Goal: Task Accomplishment & Management: Use online tool/utility

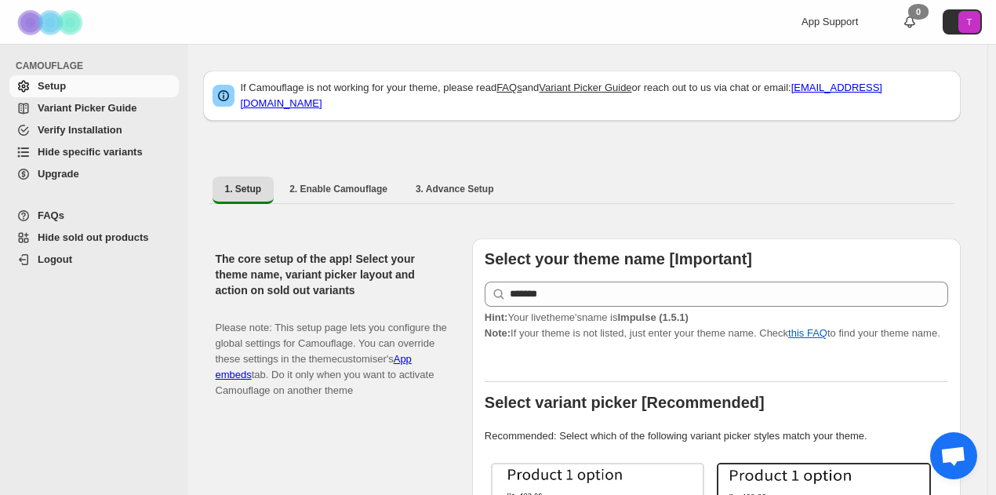
click at [63, 151] on span "Hide specific variants" at bounding box center [90, 152] width 105 height 12
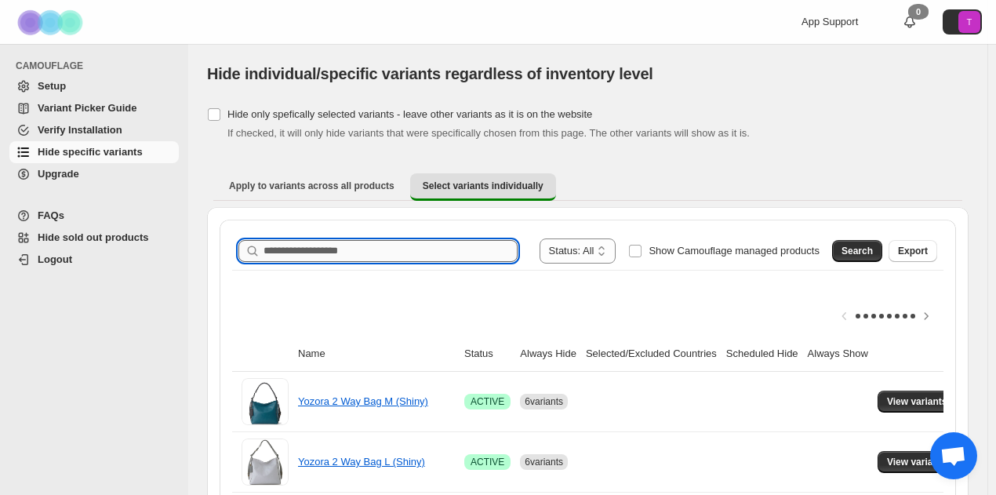
paste input "**********"
type input "**********"
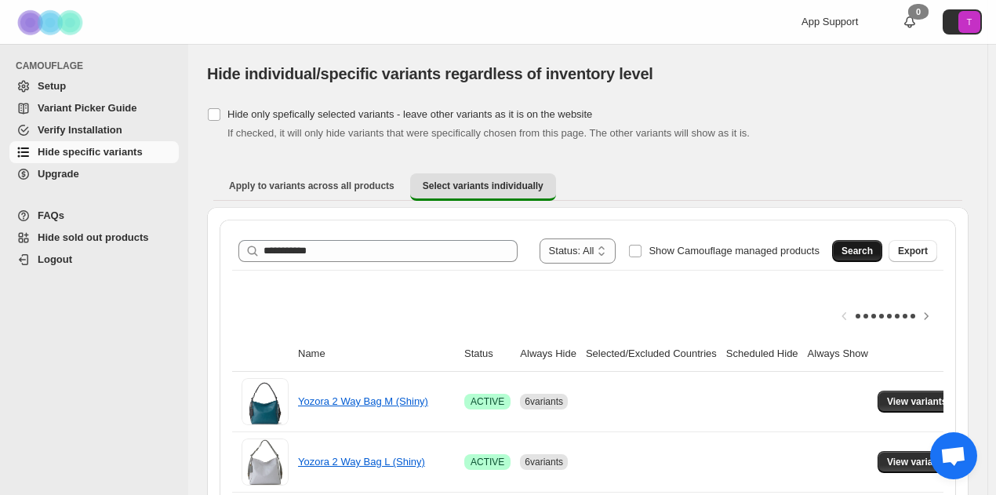
click at [869, 256] on span "Search" at bounding box center [856, 251] width 31 height 13
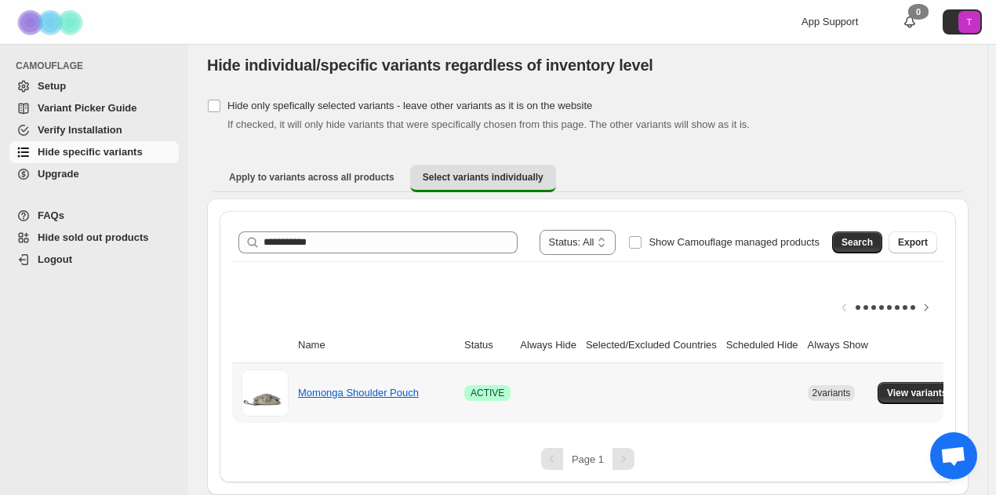
scroll to position [19, 0]
click at [382, 386] on link "Momonga Shoulder Pouch" at bounding box center [358, 392] width 121 height 12
click at [331, 386] on link "Momonga Shoulder Pouch" at bounding box center [358, 392] width 121 height 12
click at [909, 382] on button "View variants" at bounding box center [916, 393] width 79 height 22
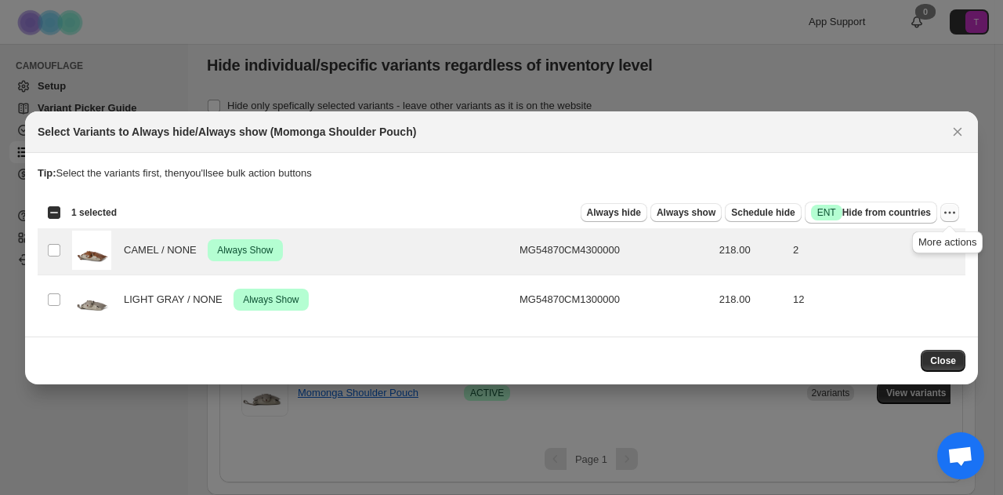
click at [953, 220] on button "More actions" at bounding box center [950, 212] width 19 height 19
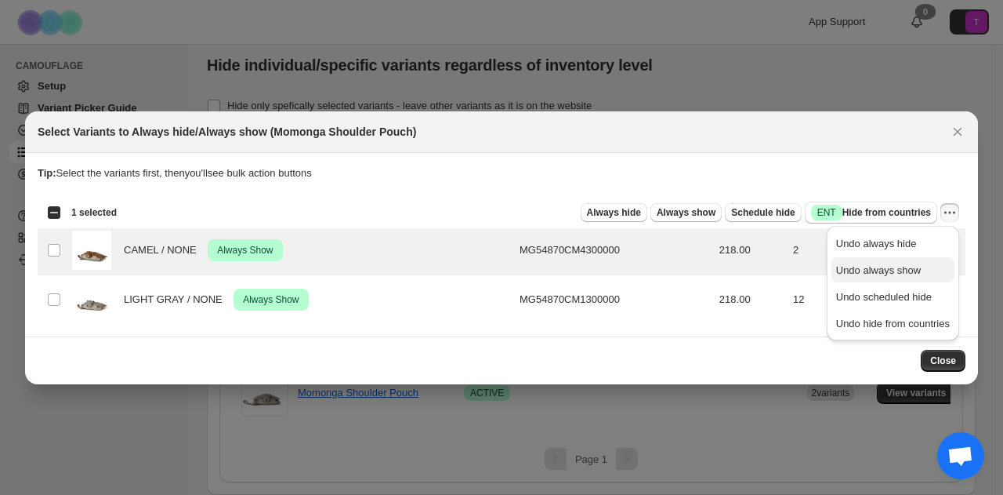
click at [846, 273] on span "Undo always show" at bounding box center [878, 270] width 85 height 12
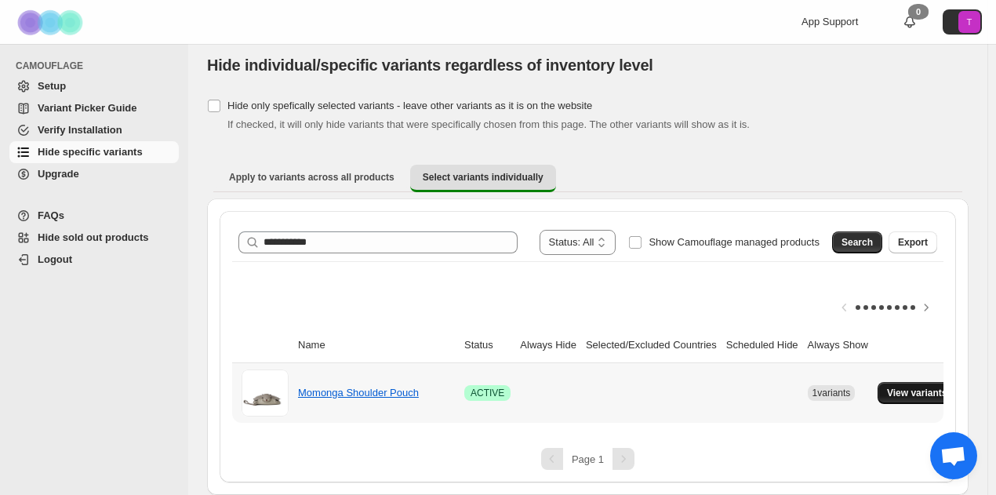
click at [929, 386] on span "View variants" at bounding box center [917, 392] width 60 height 13
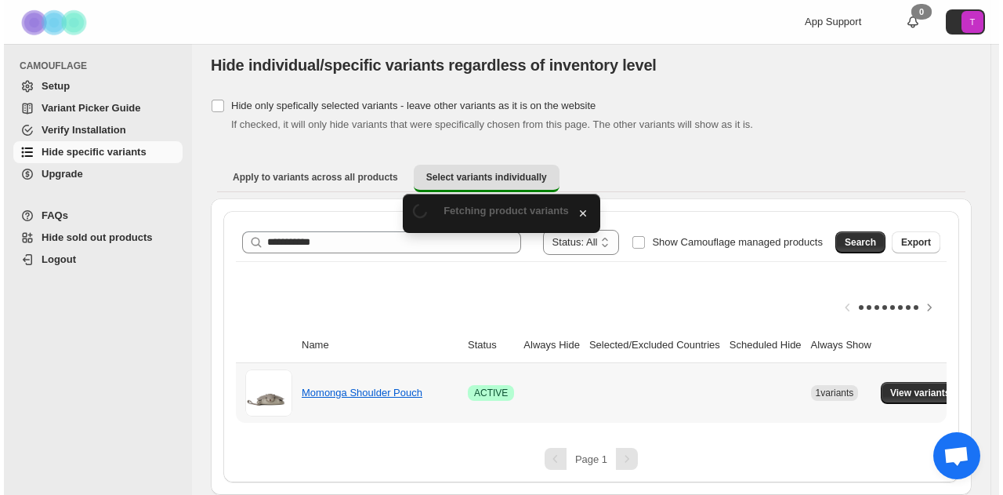
scroll to position [0, 0]
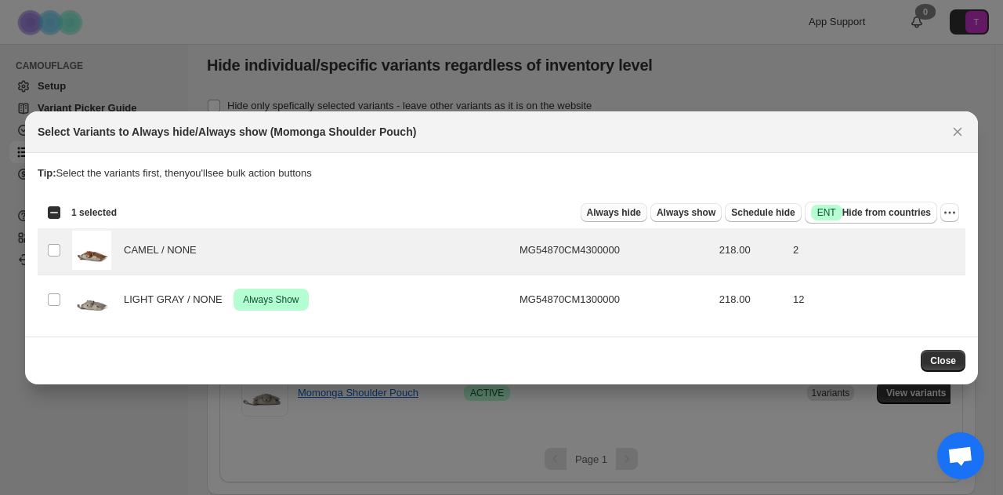
click at [601, 211] on span "Always hide" at bounding box center [614, 212] width 54 height 13
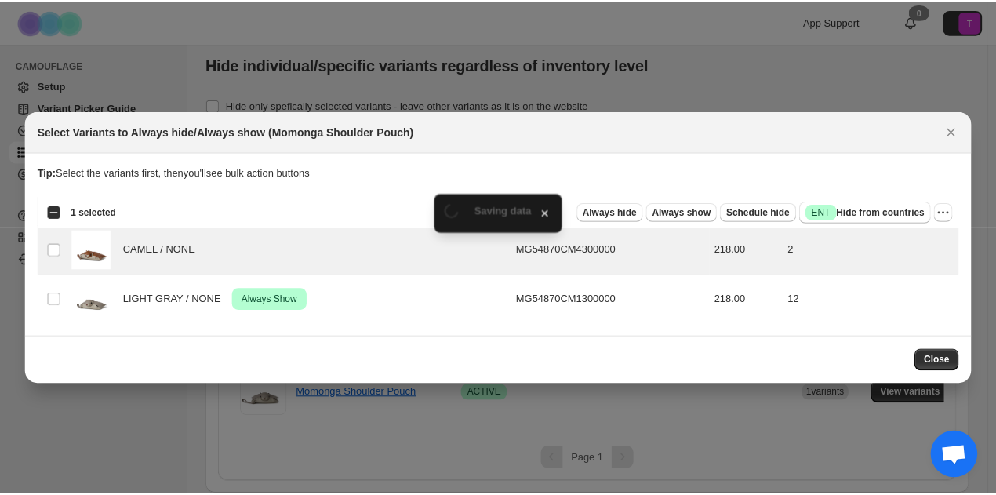
scroll to position [19, 0]
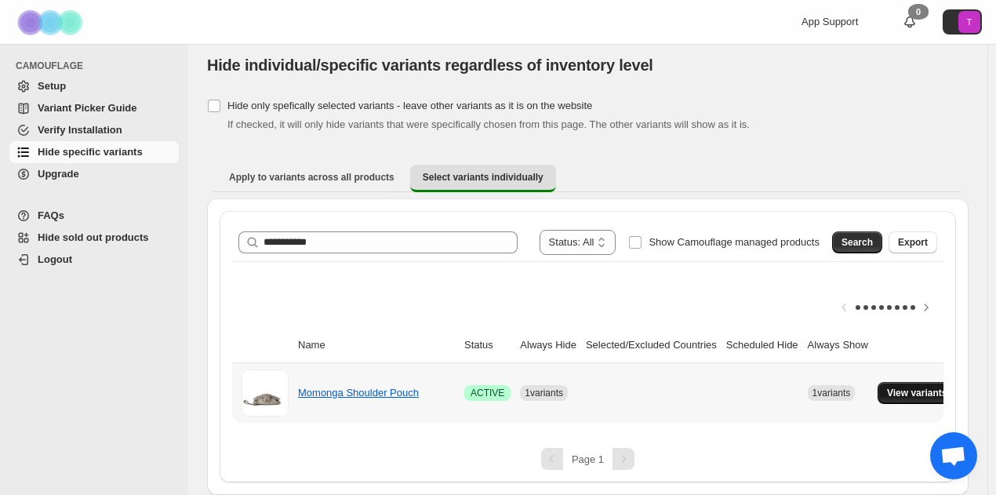
click at [923, 388] on button "View variants" at bounding box center [916, 393] width 79 height 22
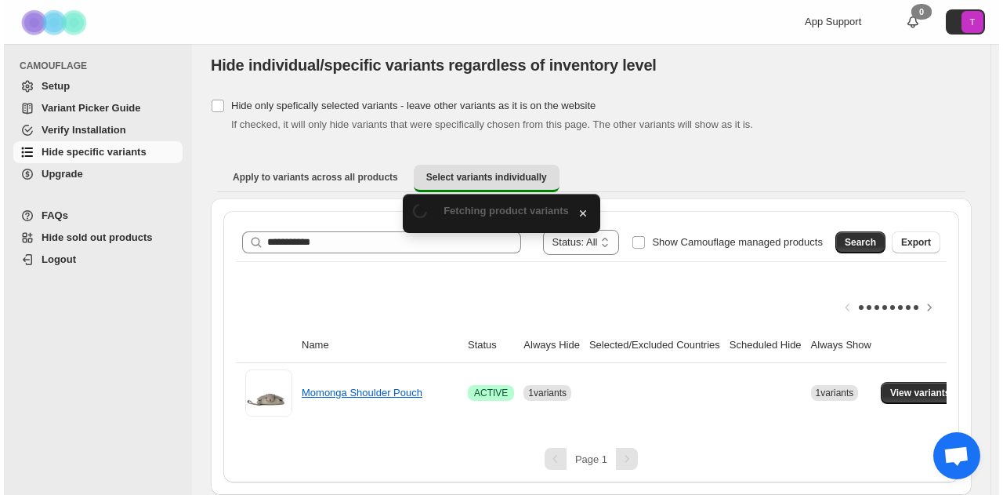
scroll to position [0, 0]
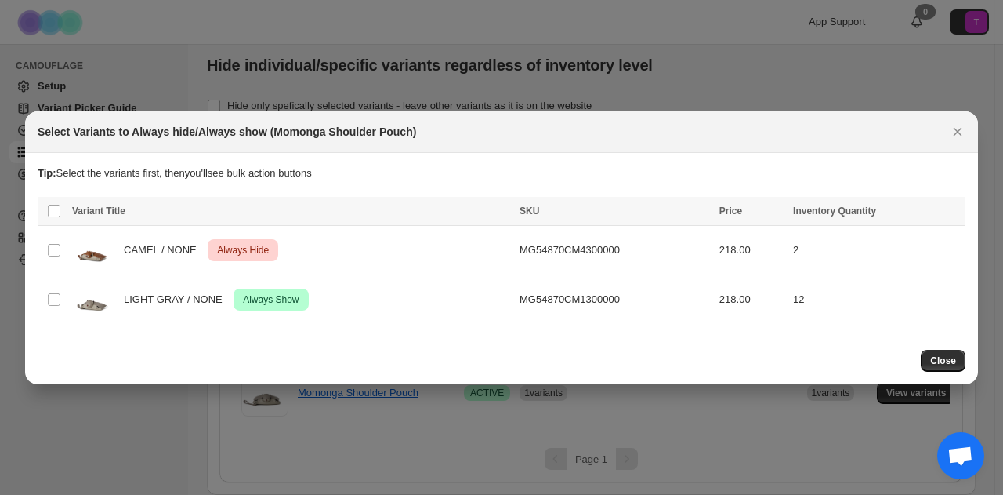
click at [742, 62] on div at bounding box center [501, 247] width 1003 height 495
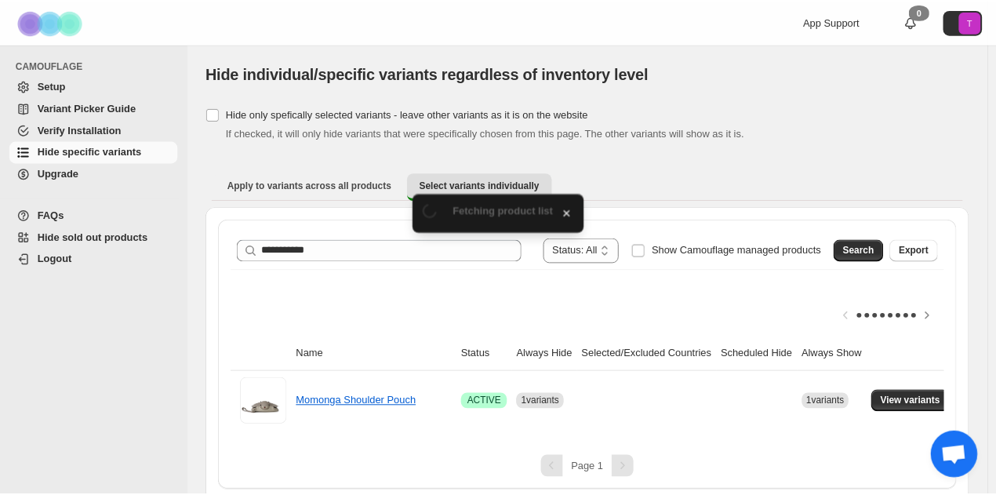
scroll to position [19, 0]
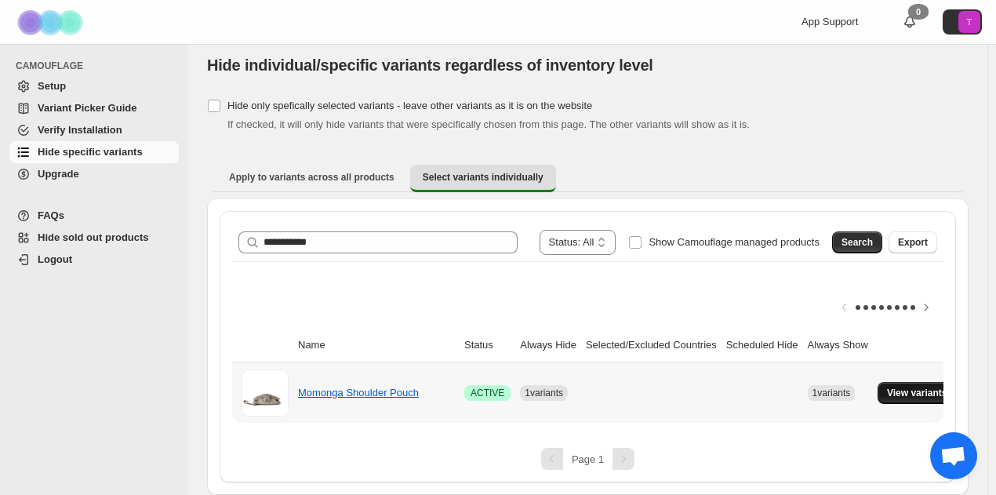
click at [919, 386] on span "View variants" at bounding box center [917, 392] width 60 height 13
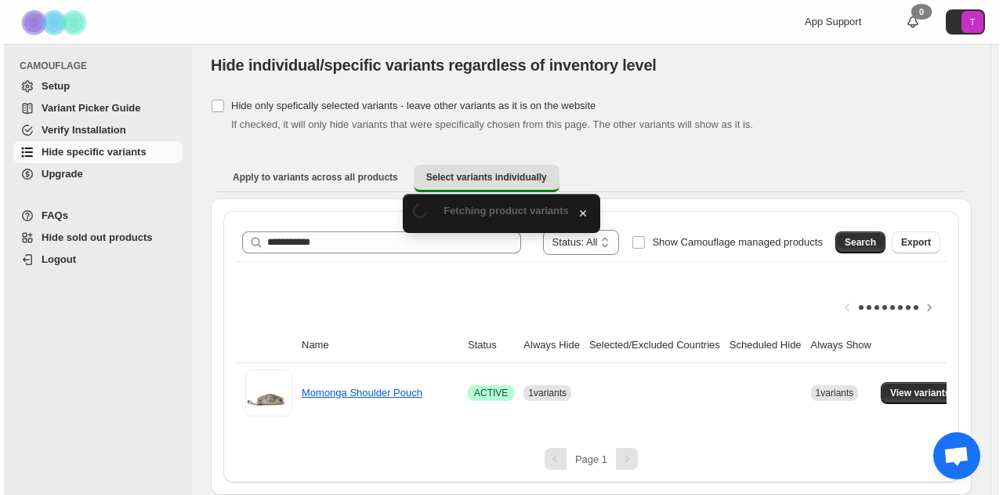
scroll to position [0, 0]
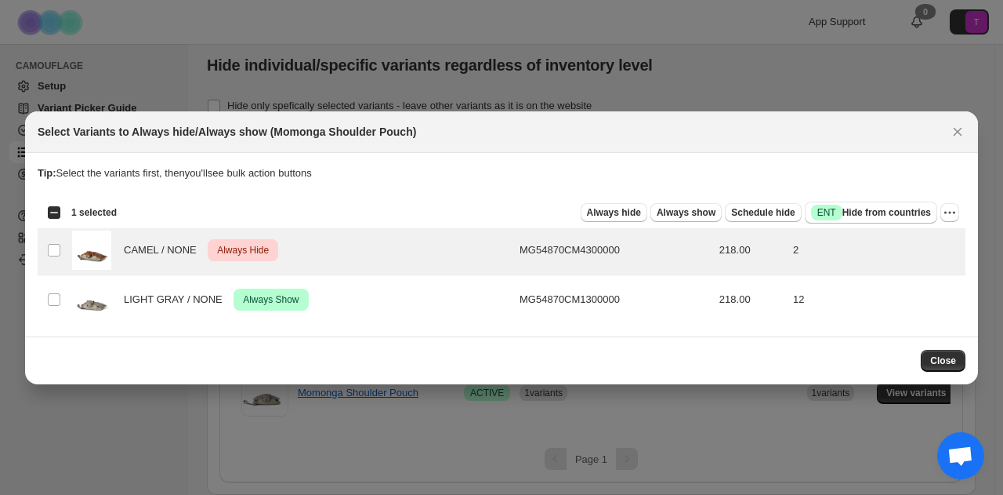
click at [960, 212] on div "Select all 2 product variants 1 selected Always hide Always show Schedule hide …" at bounding box center [502, 212] width 928 height 31
click at [954, 216] on icon "More actions" at bounding box center [950, 213] width 16 height 16
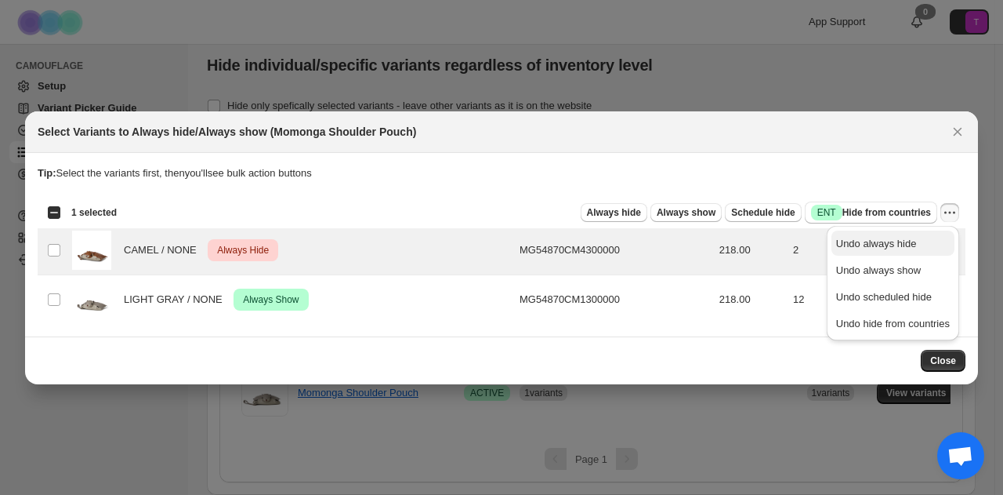
click at [852, 238] on span "Undo always hide" at bounding box center [876, 244] width 81 height 12
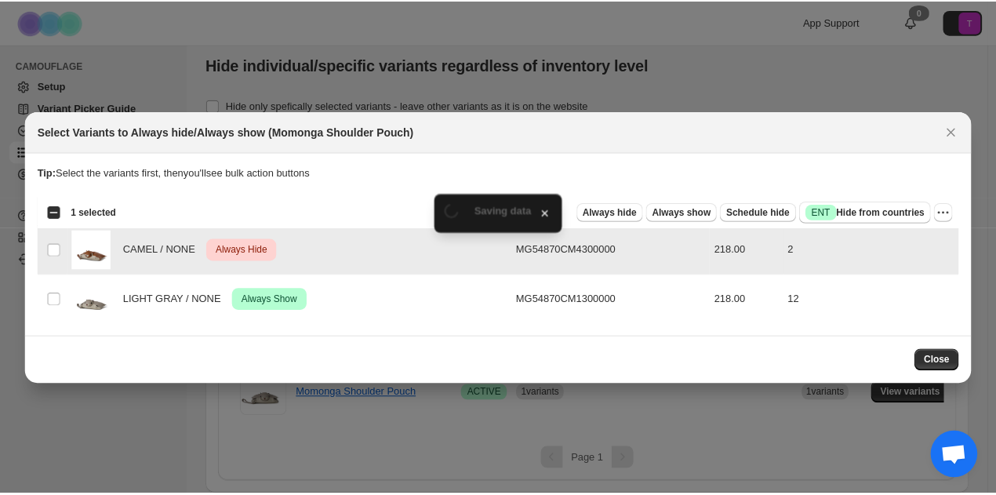
scroll to position [19, 0]
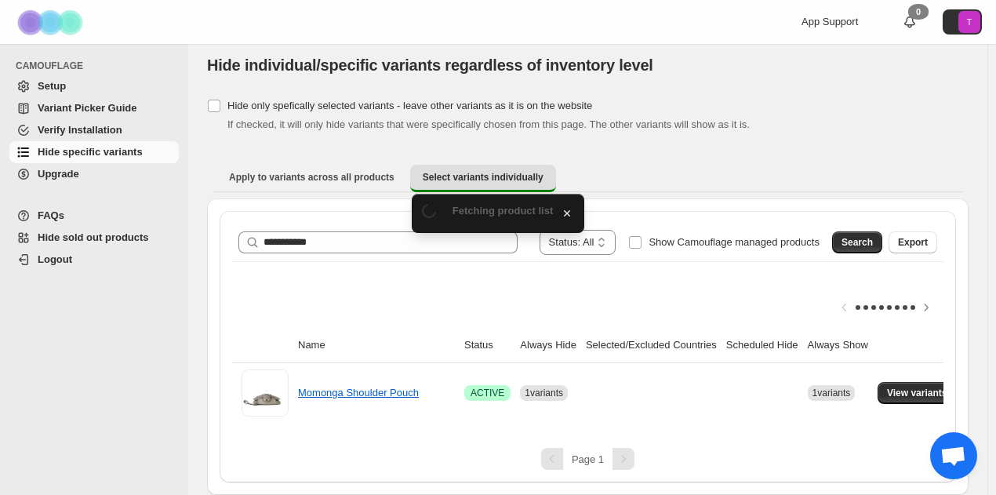
click at [943, 223] on div "**********" at bounding box center [587, 242] width 711 height 38
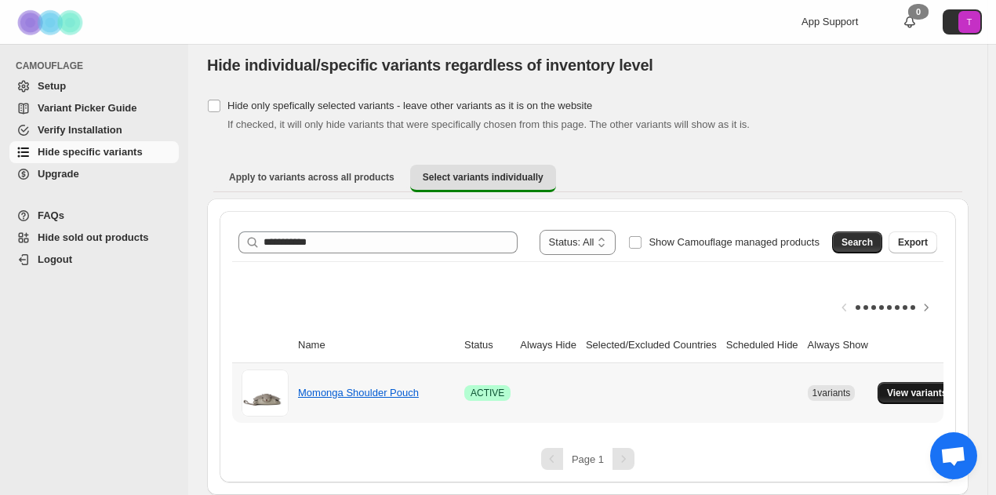
drag, startPoint x: 941, startPoint y: 356, endPoint x: 917, endPoint y: 382, distance: 35.0
click at [938, 363] on td "View variants" at bounding box center [919, 393] width 93 height 60
click at [916, 396] on td "View variants" at bounding box center [919, 393] width 93 height 60
click at [919, 386] on span "View variants" at bounding box center [917, 392] width 60 height 13
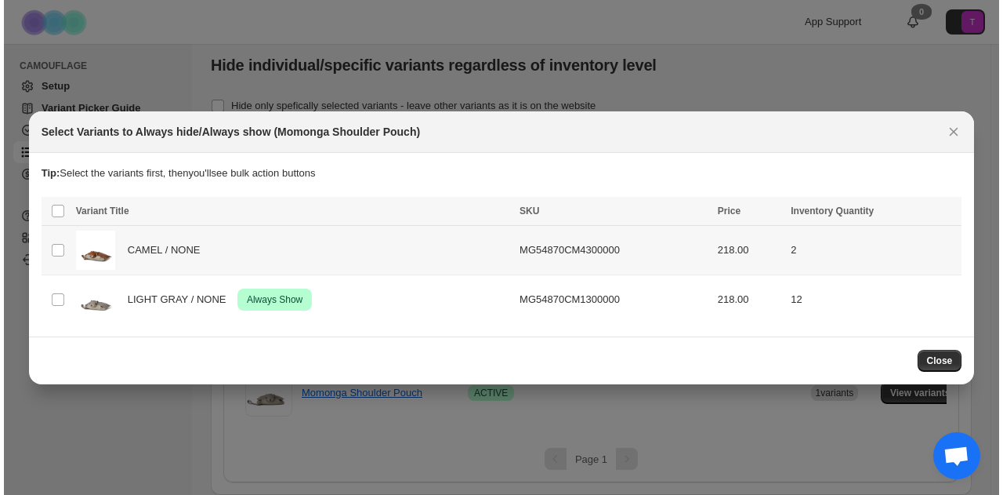
scroll to position [0, 0]
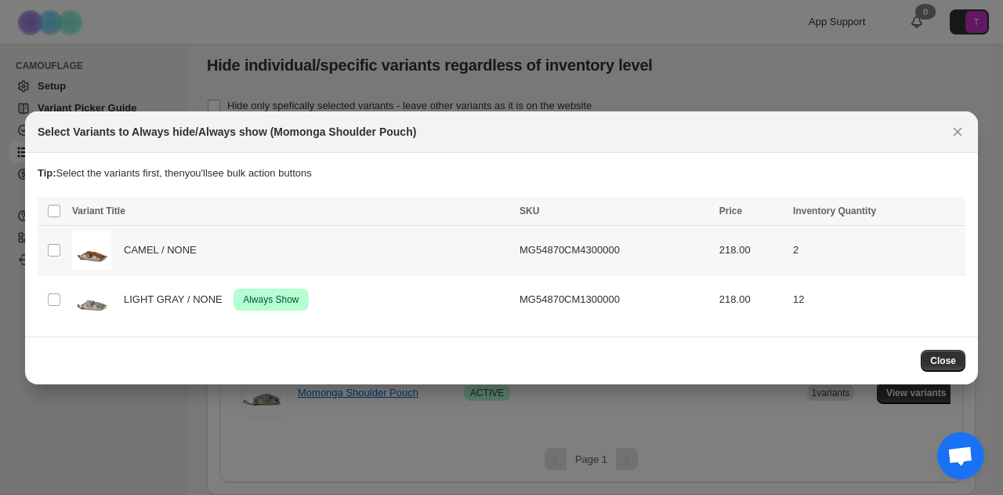
drag, startPoint x: 181, startPoint y: 259, endPoint x: 180, endPoint y: 252, distance: 7.9
click at [180, 259] on div "CAMEL / NONE" at bounding box center [291, 249] width 438 height 39
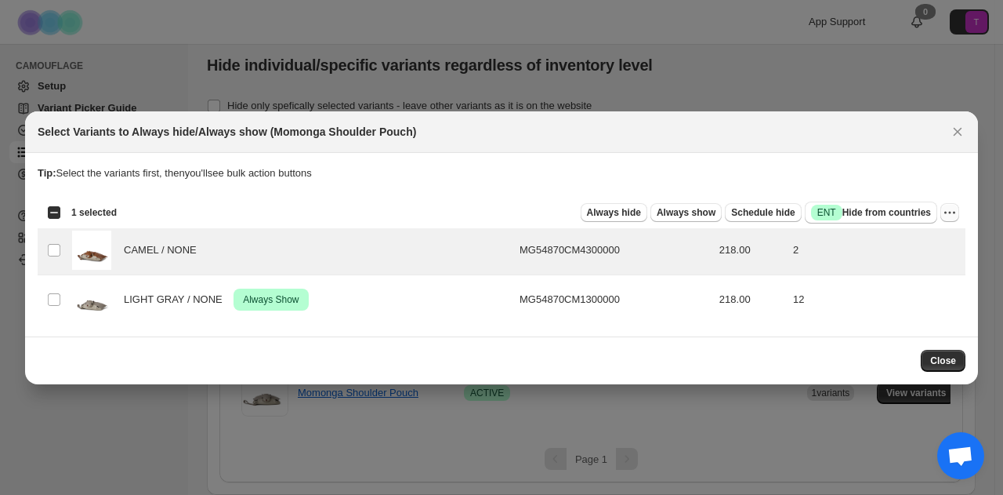
click at [956, 213] on icon "More actions" at bounding box center [950, 213] width 16 height 16
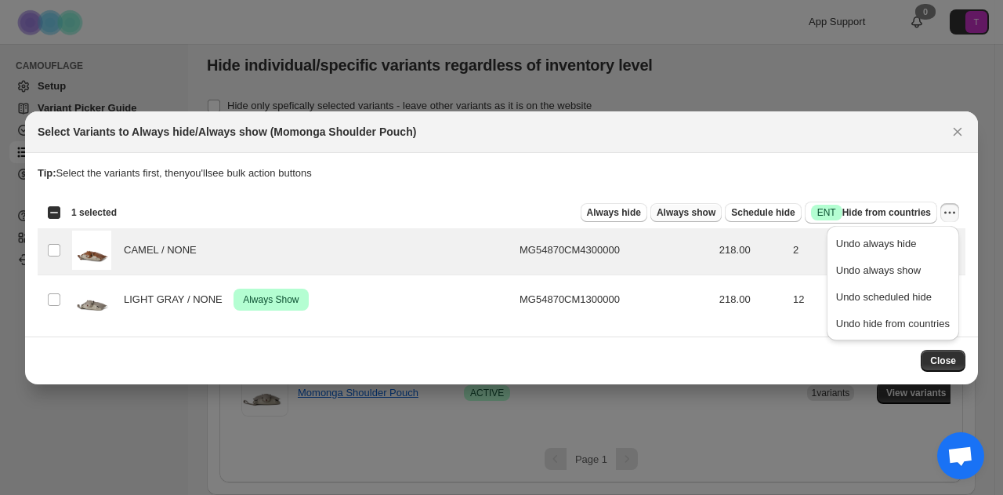
click at [665, 209] on span "Always show" at bounding box center [686, 212] width 59 height 13
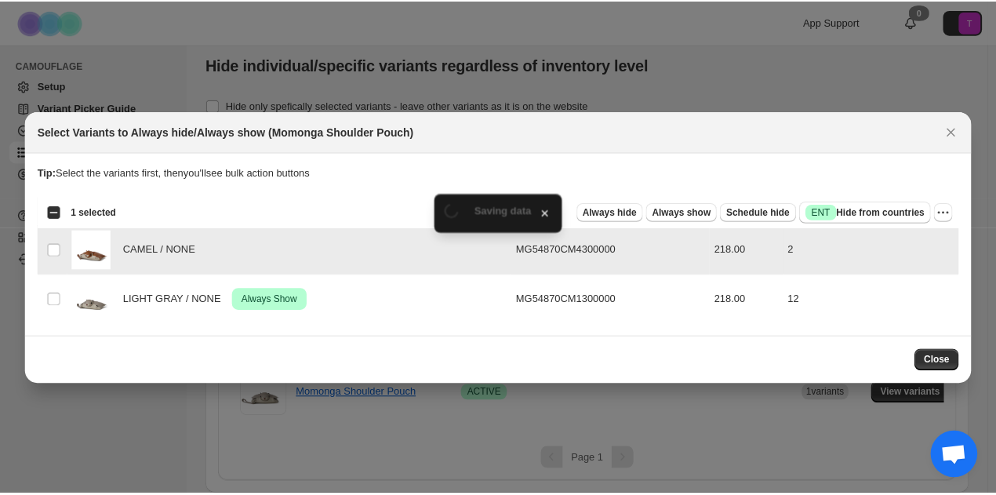
scroll to position [19, 0]
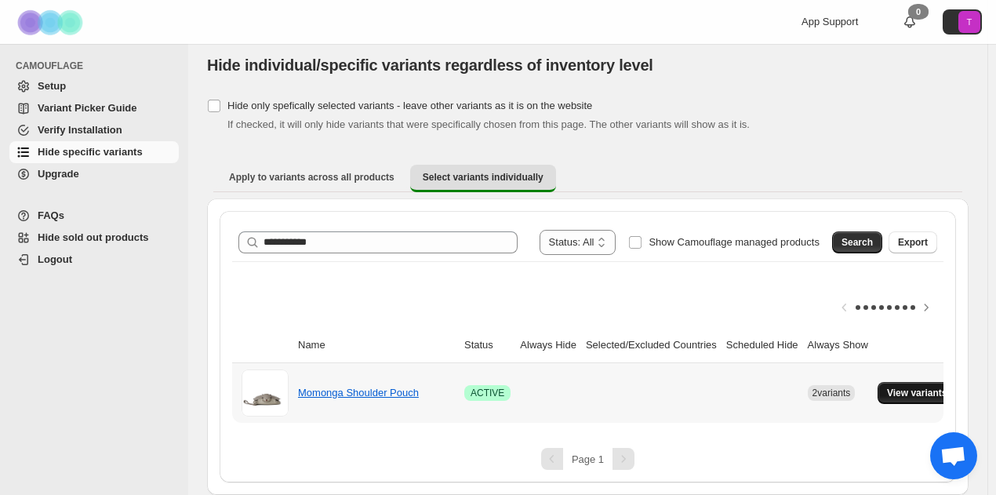
click at [928, 386] on span "View variants" at bounding box center [917, 392] width 60 height 13
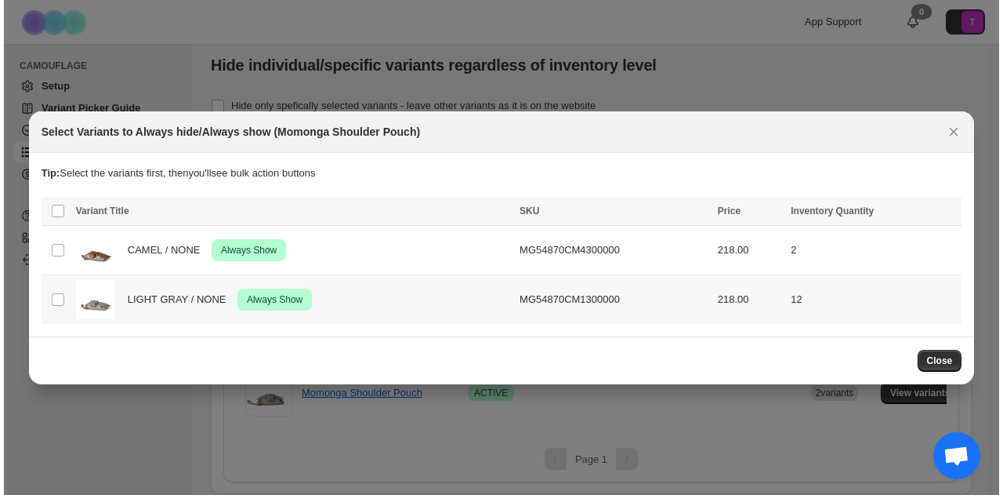
scroll to position [0, 0]
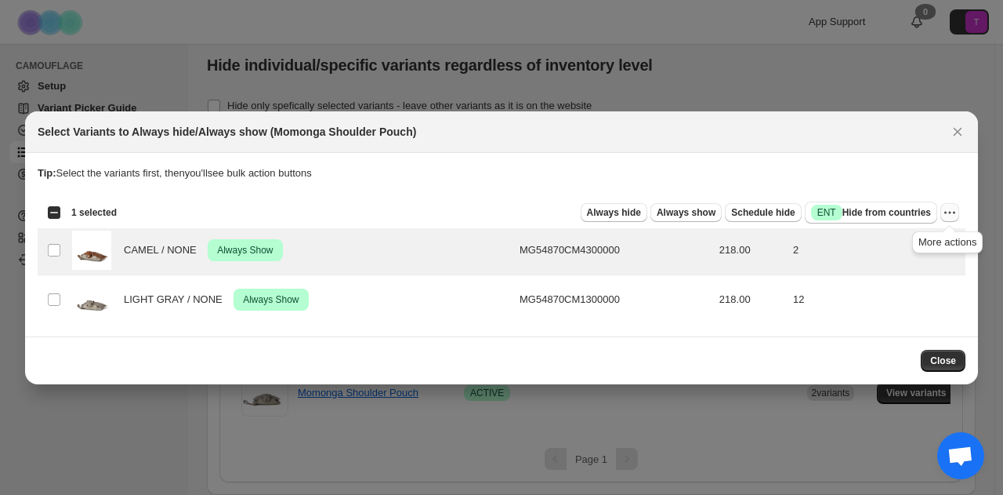
click at [954, 210] on icon "More actions" at bounding box center [950, 213] width 16 height 16
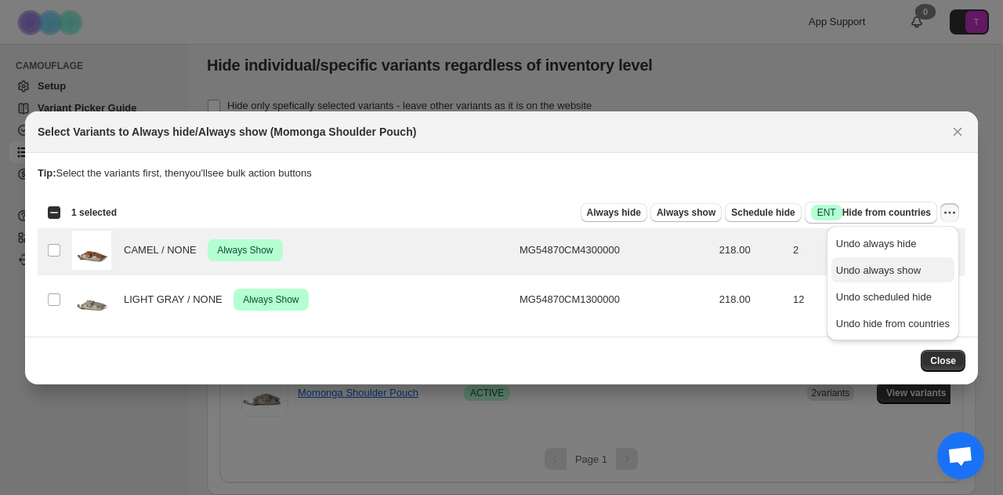
click at [851, 270] on span "Undo always show" at bounding box center [878, 270] width 85 height 12
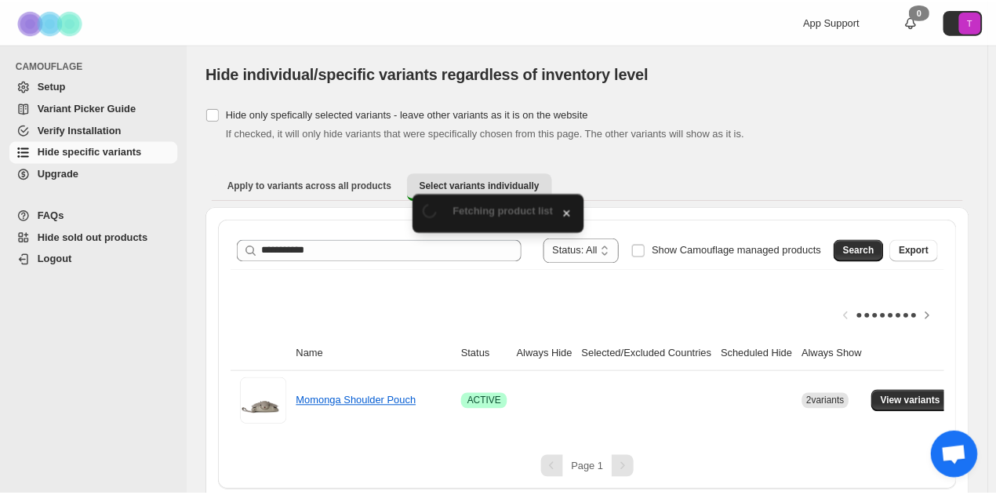
scroll to position [19, 0]
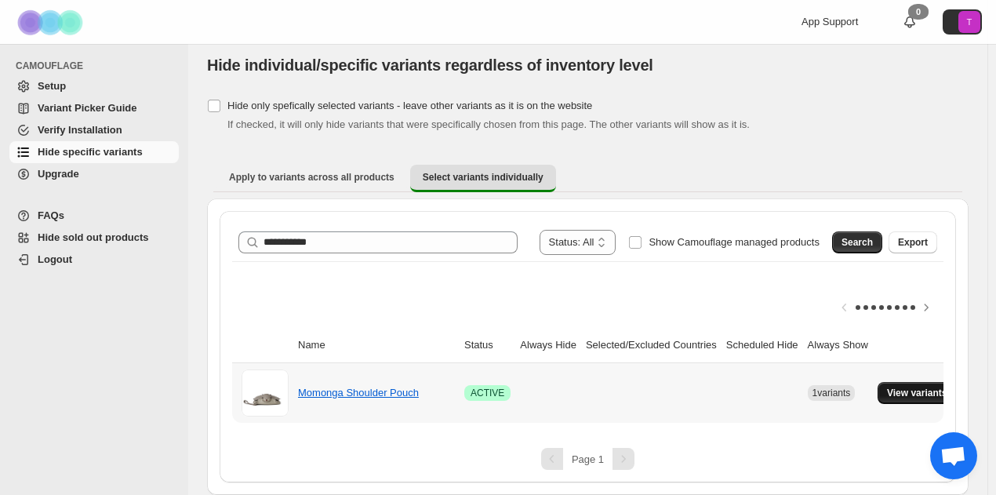
click at [915, 386] on span "View variants" at bounding box center [917, 392] width 60 height 13
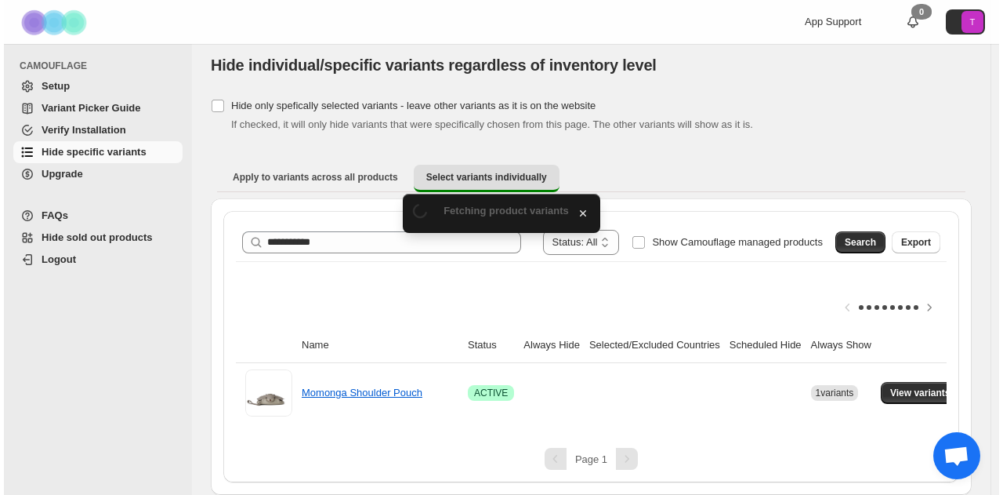
scroll to position [0, 0]
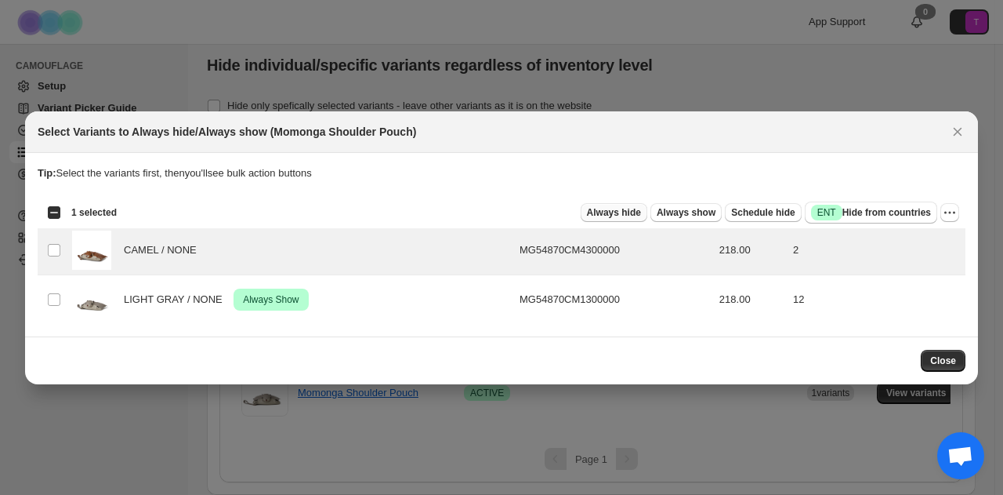
click at [615, 212] on span "Always hide" at bounding box center [614, 212] width 54 height 13
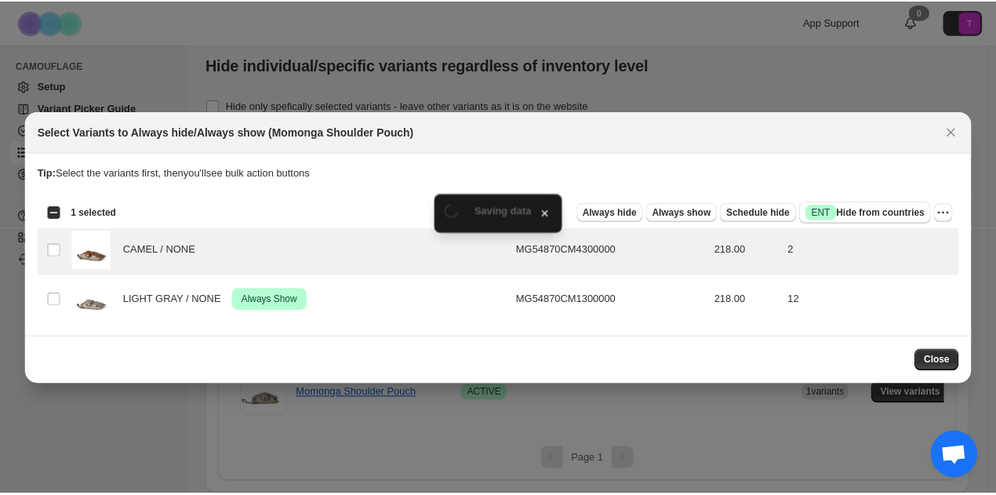
scroll to position [19, 0]
